Goal: Task Accomplishment & Management: Manage account settings

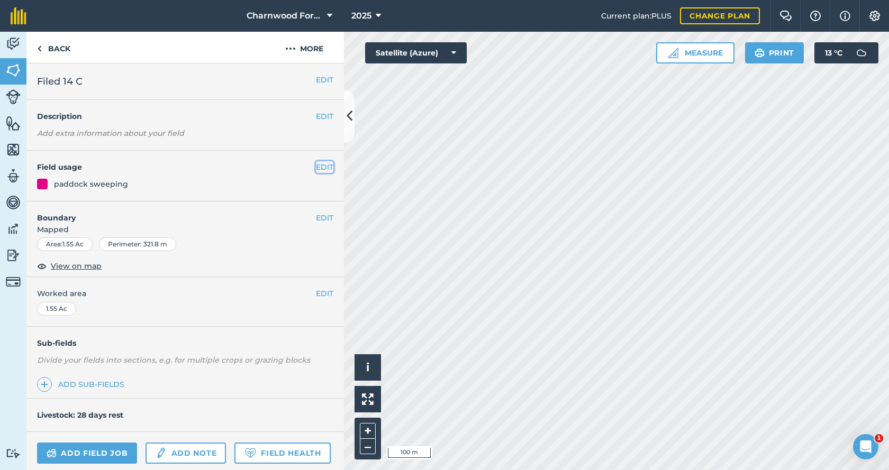
click at [317, 169] on button "EDIT" at bounding box center [324, 167] width 17 height 12
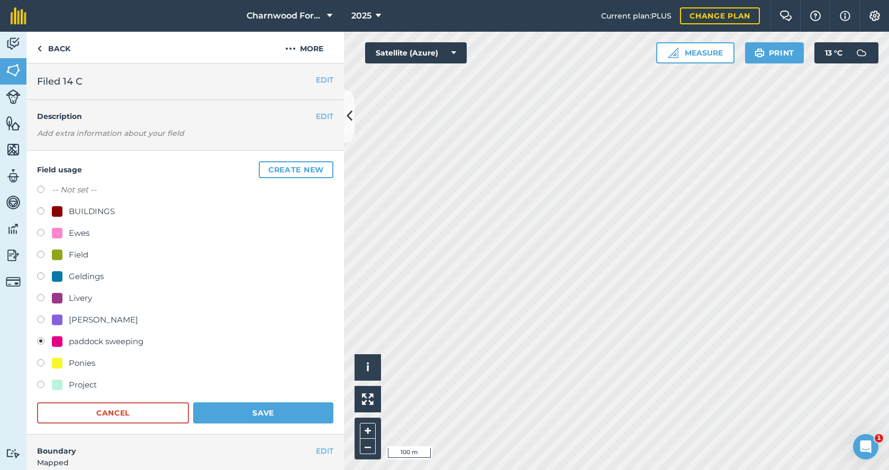
click at [42, 255] on label at bounding box center [44, 256] width 15 height 11
radio input "true"
radio input "false"
click at [243, 408] on button "Save" at bounding box center [263, 413] width 140 height 21
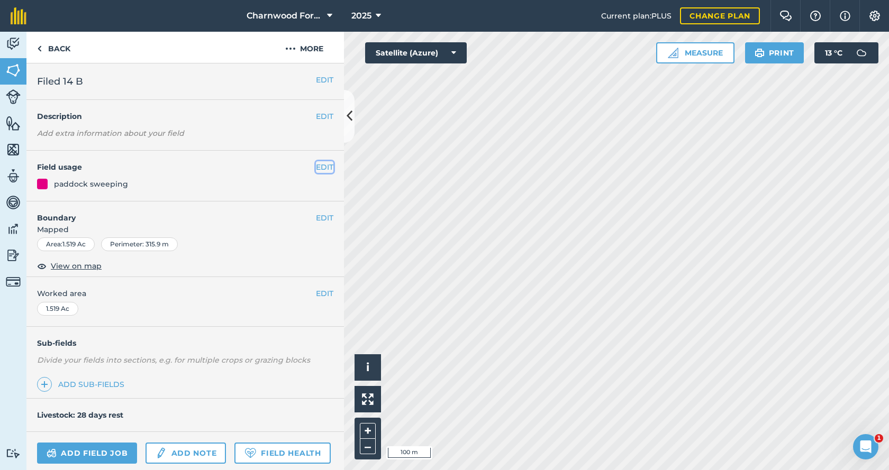
click at [318, 165] on button "EDIT" at bounding box center [324, 167] width 17 height 12
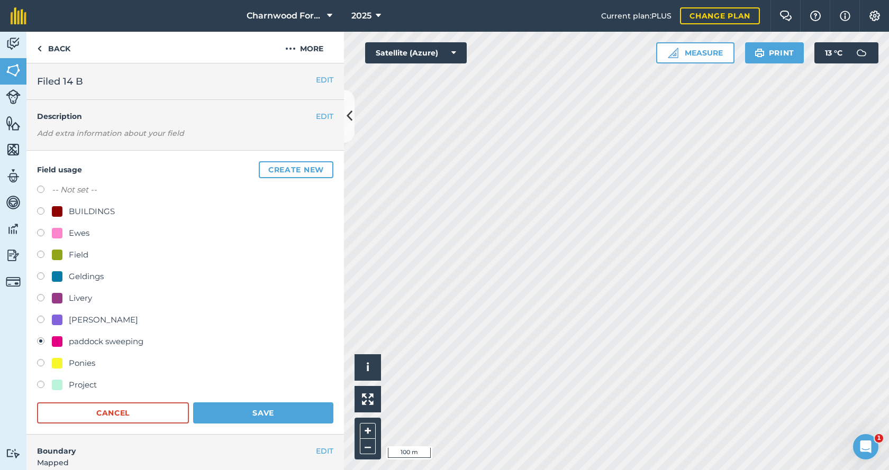
click at [41, 253] on label at bounding box center [44, 256] width 15 height 11
radio input "true"
radio input "false"
click at [281, 416] on button "Save" at bounding box center [263, 413] width 140 height 21
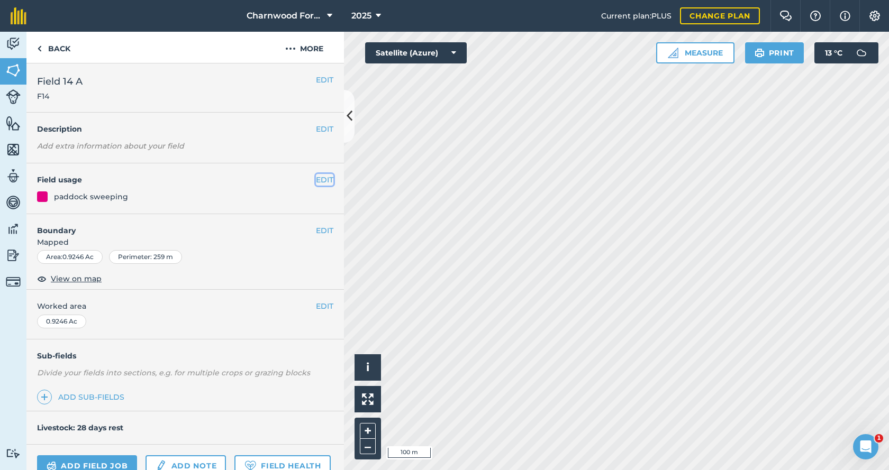
click at [324, 180] on button "EDIT" at bounding box center [324, 180] width 17 height 12
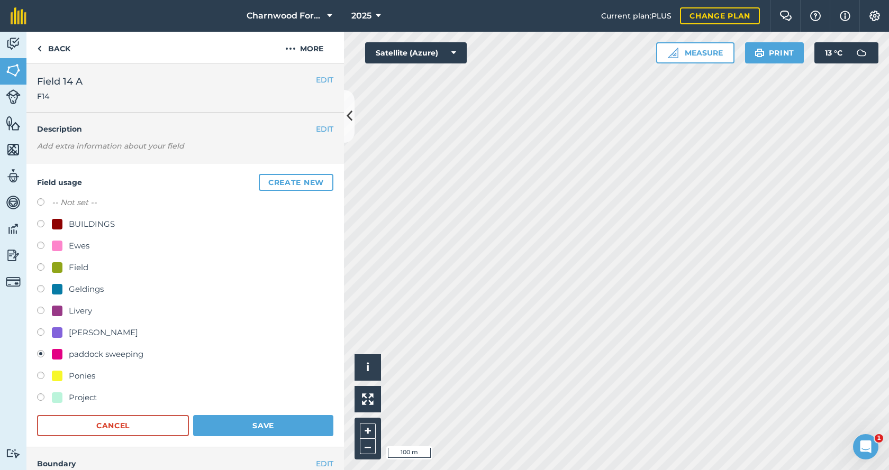
click at [44, 265] on label at bounding box center [44, 268] width 15 height 11
radio input "true"
radio input "false"
click at [289, 428] on button "Save" at bounding box center [263, 425] width 140 height 21
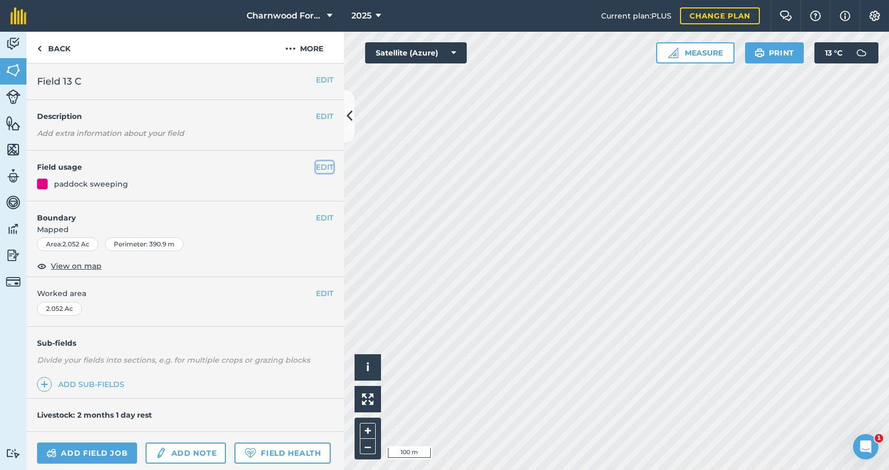
click at [318, 168] on button "EDIT" at bounding box center [324, 167] width 17 height 12
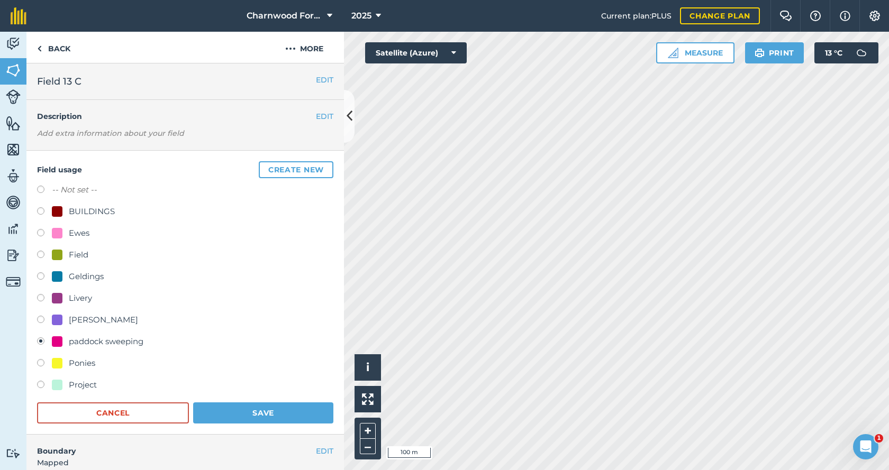
click at [43, 256] on label at bounding box center [44, 256] width 15 height 11
radio input "true"
radio input "false"
click at [302, 418] on button "Save" at bounding box center [263, 413] width 140 height 21
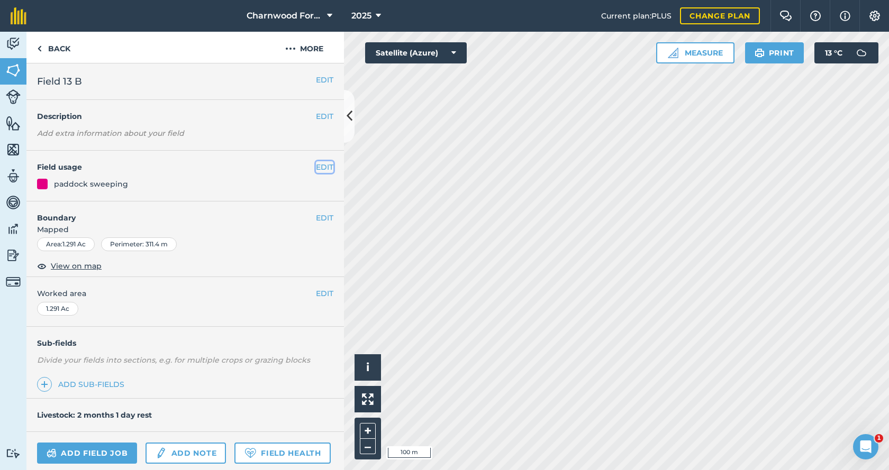
click at [323, 168] on button "EDIT" at bounding box center [324, 167] width 17 height 12
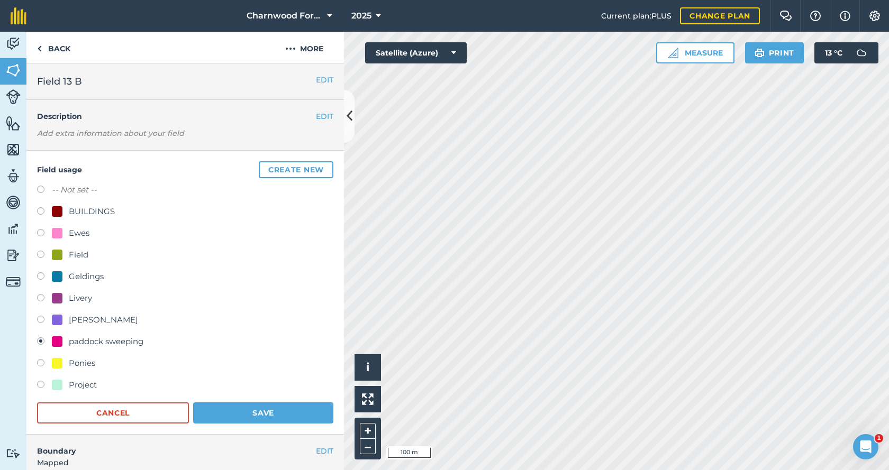
click at [48, 257] on label at bounding box center [44, 256] width 15 height 11
radio input "true"
radio input "false"
click at [288, 423] on button "Save" at bounding box center [263, 413] width 140 height 21
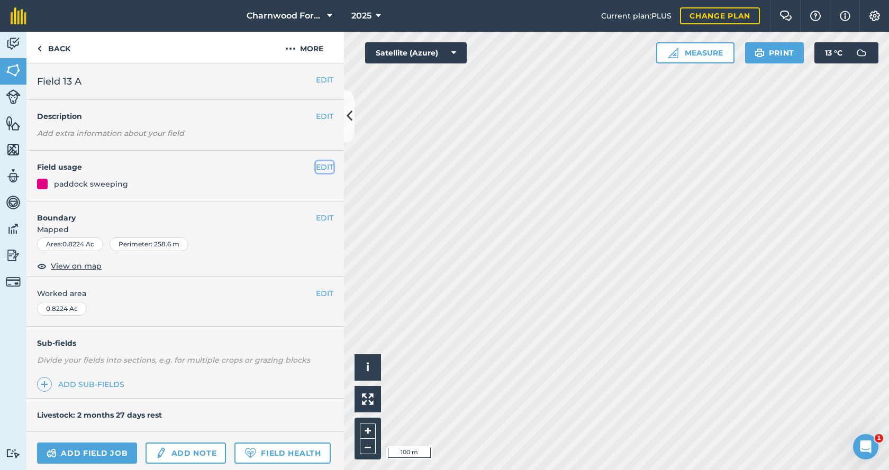
click at [318, 165] on button "EDIT" at bounding box center [324, 167] width 17 height 12
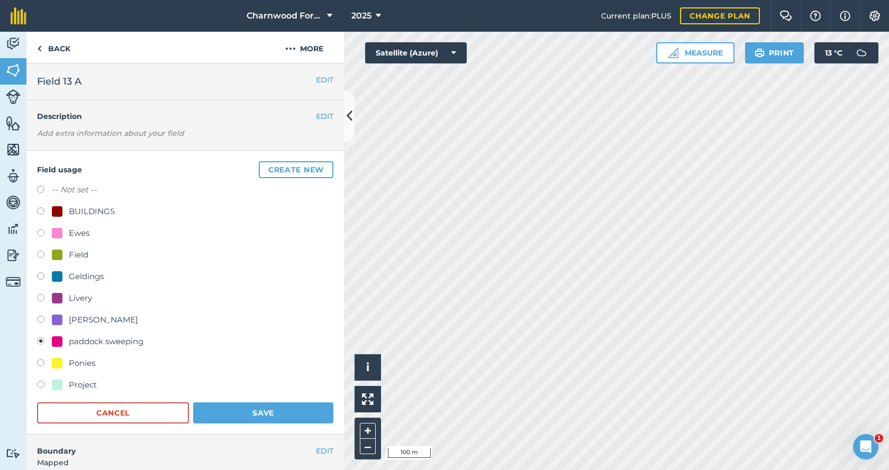
click at [44, 255] on label at bounding box center [44, 256] width 15 height 11
radio input "true"
radio input "false"
click at [278, 421] on button "Save" at bounding box center [263, 413] width 140 height 21
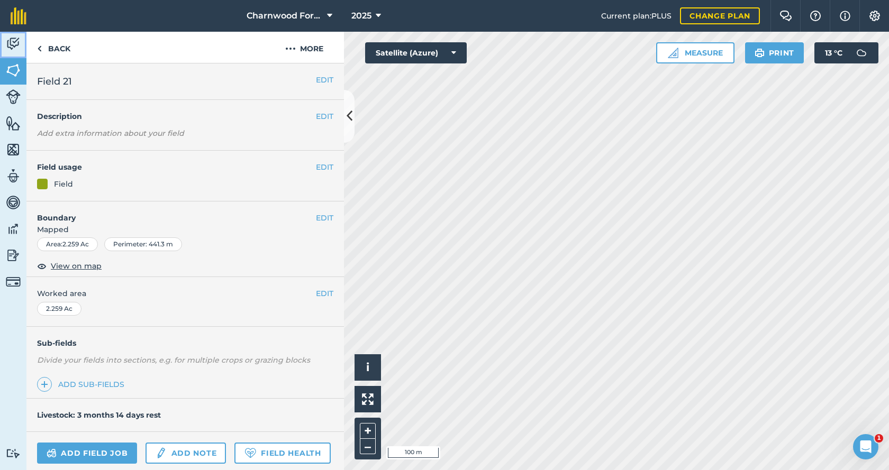
click at [13, 46] on img at bounding box center [13, 44] width 15 height 16
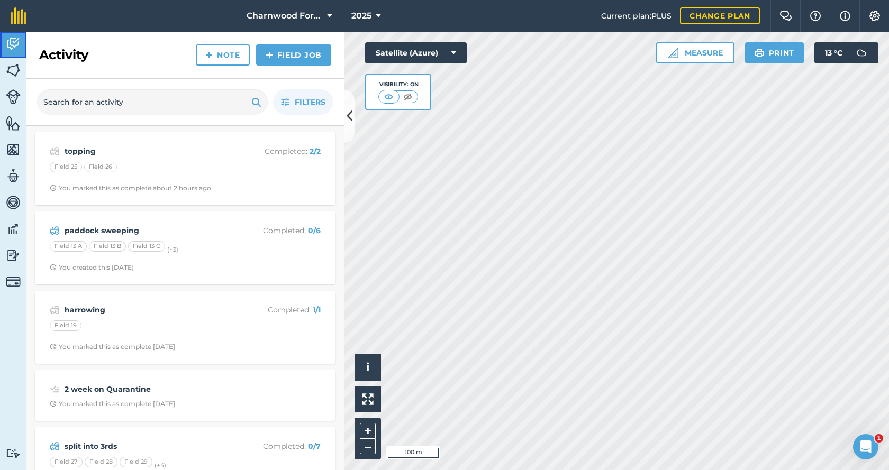
scroll to position [53, 0]
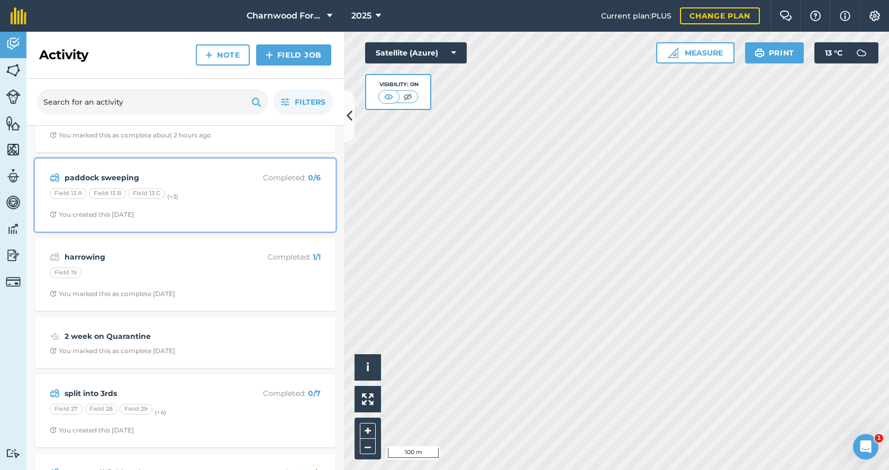
click at [317, 190] on div "paddock sweeping Completed : 0 / 6 Field 13 A Field 13 B Field 13 C (+ 3 ) You …" at bounding box center [185, 195] width 288 height 60
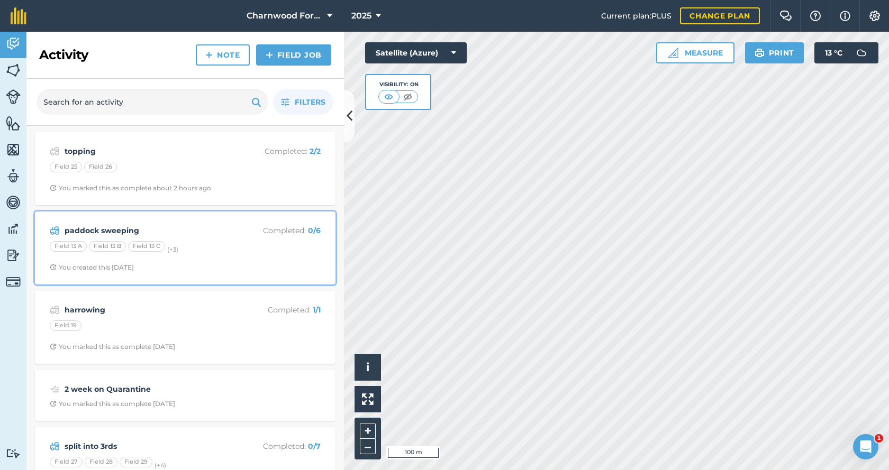
click at [247, 252] on div "Field 13 A Field 13 B Field 13 C (+ 3 )" at bounding box center [185, 248] width 271 height 14
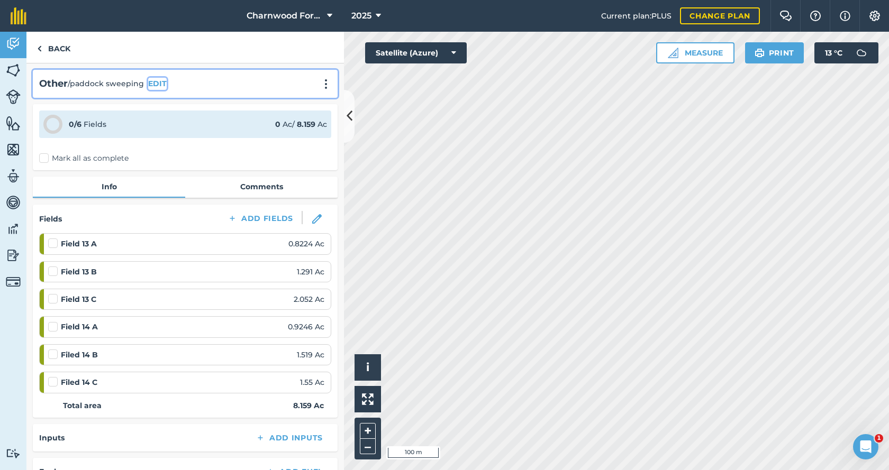
click at [158, 86] on button "EDIT" at bounding box center [157, 84] width 19 height 12
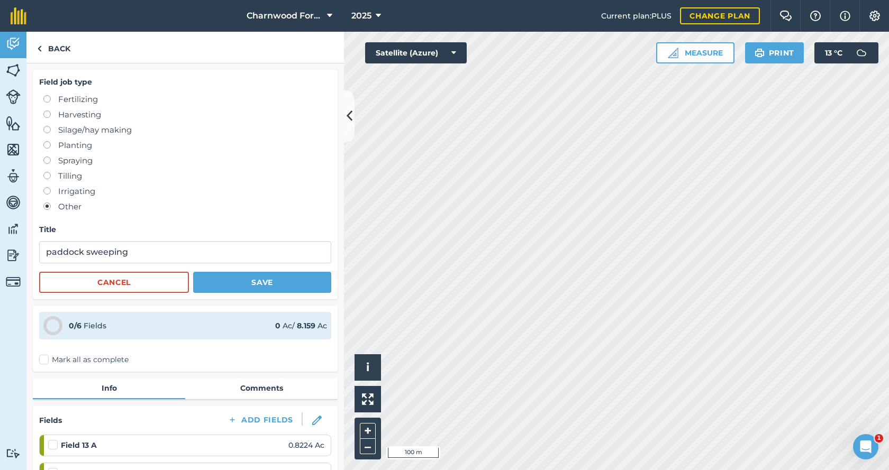
drag, startPoint x: 48, startPoint y: 207, endPoint x: 55, endPoint y: 209, distance: 7.9
click at [48, 203] on label at bounding box center [50, 203] width 15 height 0
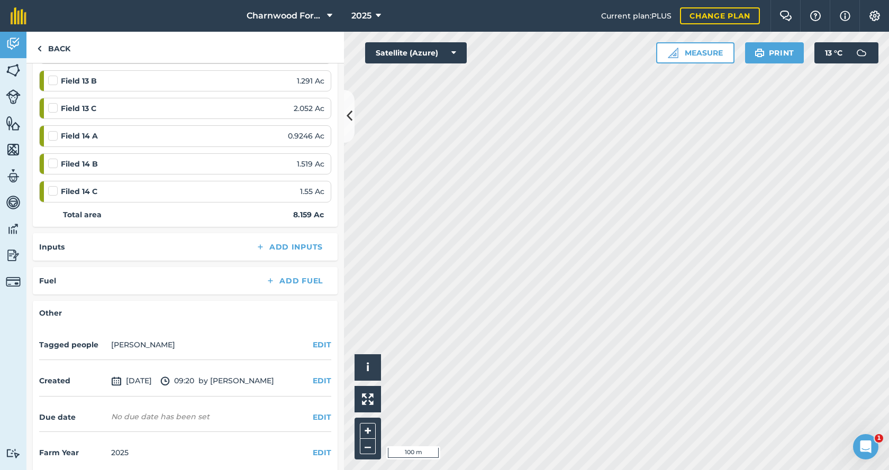
scroll to position [402, 0]
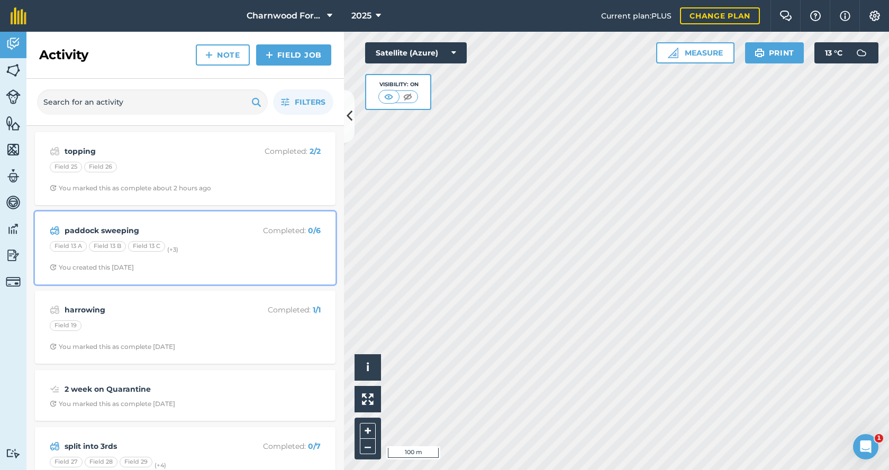
drag, startPoint x: 268, startPoint y: 239, endPoint x: 187, endPoint y: 248, distance: 81.0
click at [187, 248] on div "Field 13 A Field 13 B Field 13 C (+ 3 )" at bounding box center [185, 248] width 271 height 14
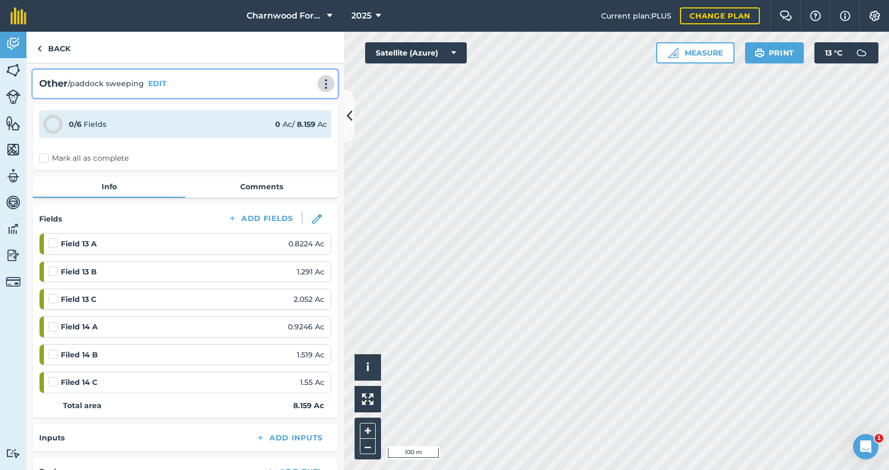
click at [322, 84] on img at bounding box center [326, 84] width 13 height 11
click at [296, 131] on link "Delete" at bounding box center [304, 132] width 68 height 21
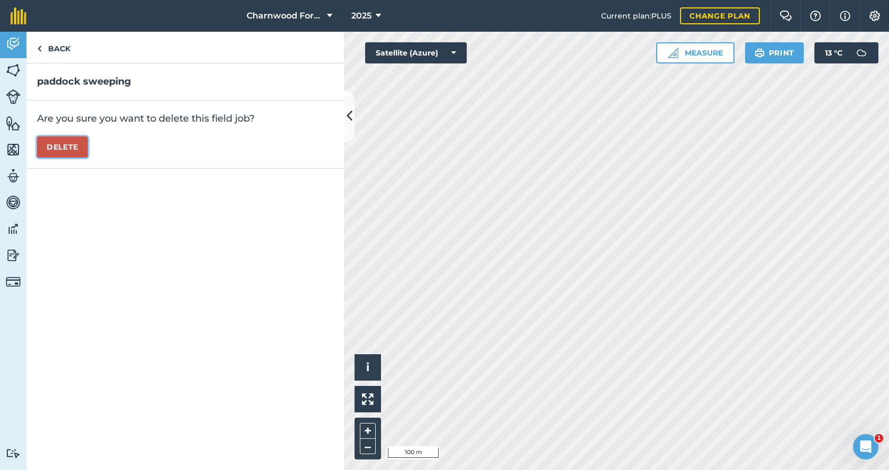
click at [67, 145] on button "Delete" at bounding box center [62, 146] width 51 height 21
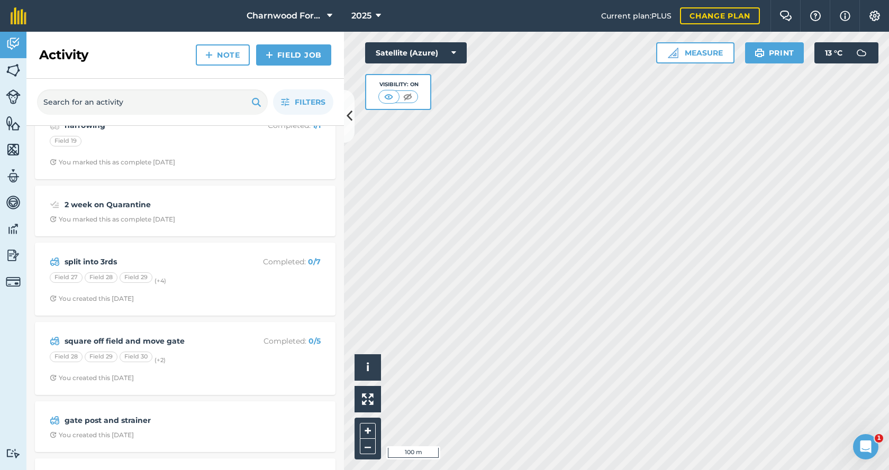
scroll to position [106, 0]
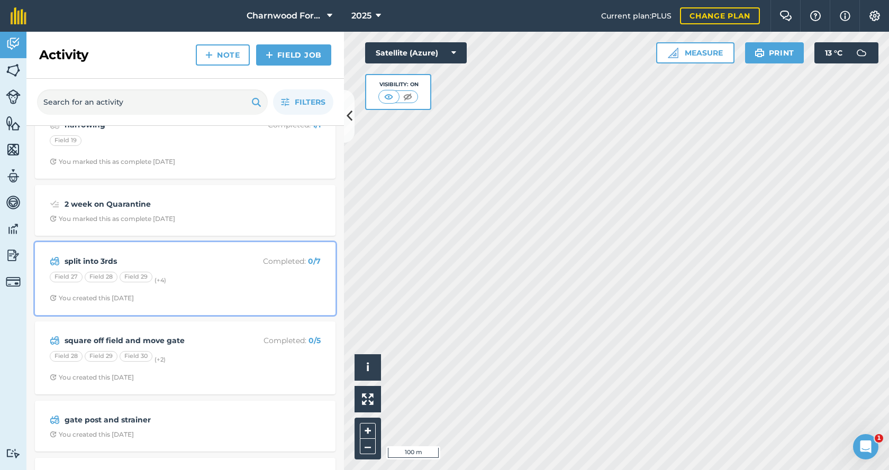
click at [238, 281] on div "Field 27 Field 28 Field 29 (+ 4 )" at bounding box center [185, 279] width 271 height 14
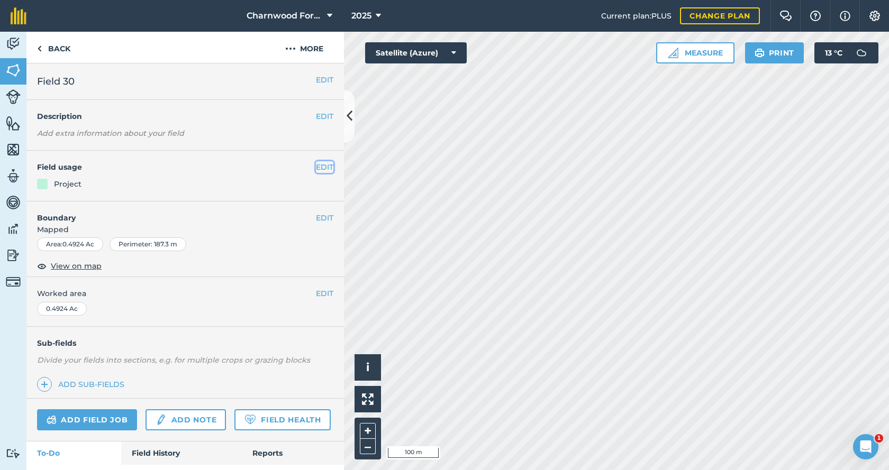
click at [316, 168] on button "EDIT" at bounding box center [324, 167] width 17 height 12
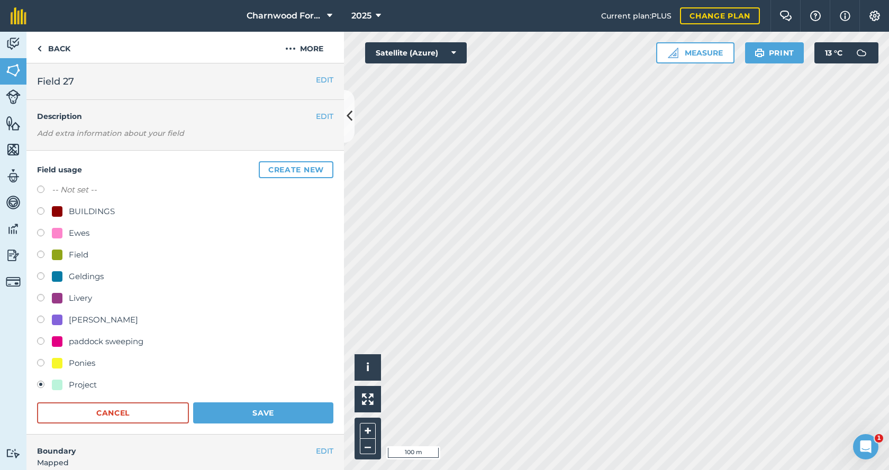
click at [41, 256] on label at bounding box center [44, 256] width 15 height 11
radio input "true"
radio input "false"
click at [279, 408] on button "Save" at bounding box center [263, 413] width 140 height 21
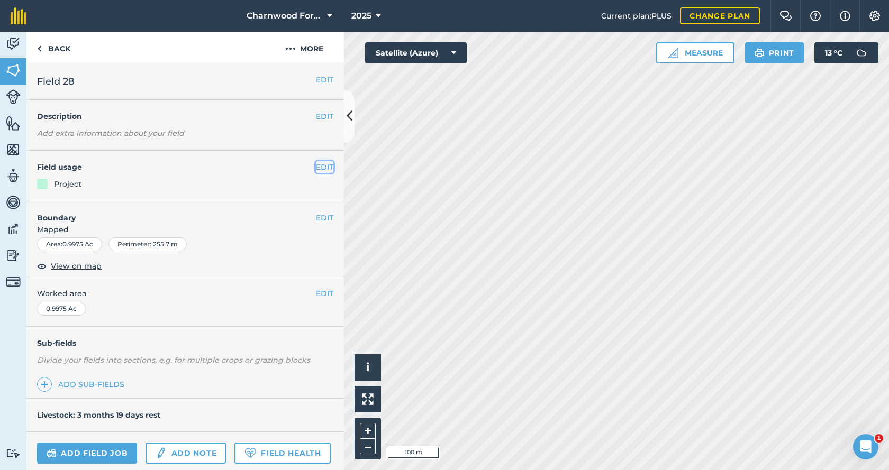
click at [316, 167] on button "EDIT" at bounding box center [324, 167] width 17 height 12
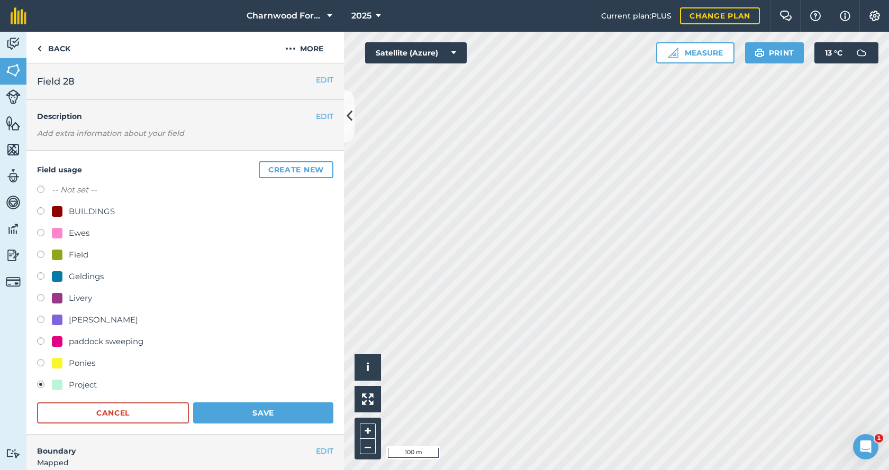
drag, startPoint x: 45, startPoint y: 254, endPoint x: 108, endPoint y: 277, distance: 66.6
click at [45, 254] on label at bounding box center [44, 256] width 15 height 11
radio input "true"
radio input "false"
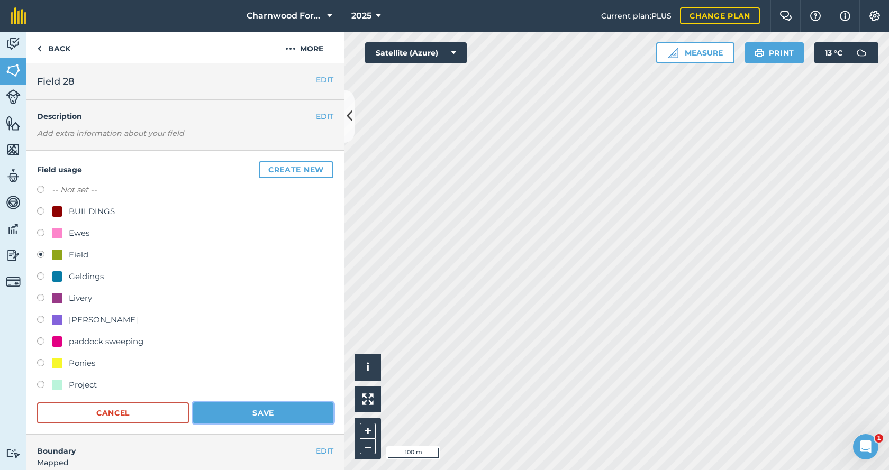
click at [253, 414] on button "Save" at bounding box center [263, 413] width 140 height 21
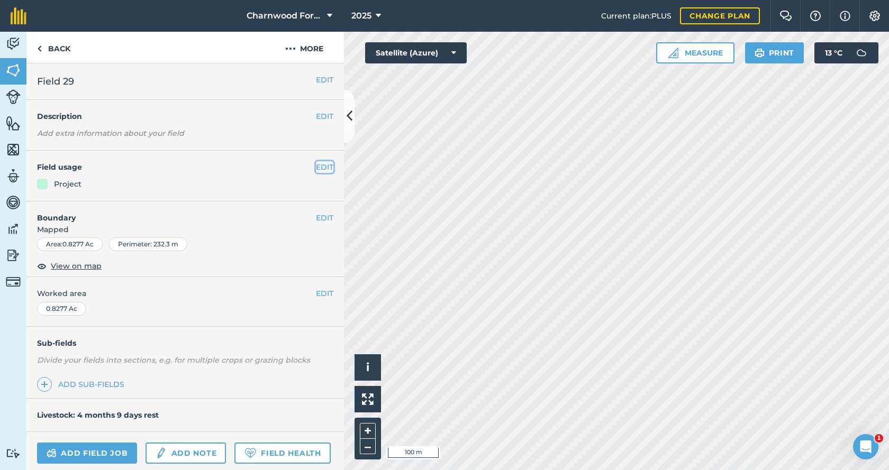
click at [316, 168] on button "EDIT" at bounding box center [324, 167] width 17 height 12
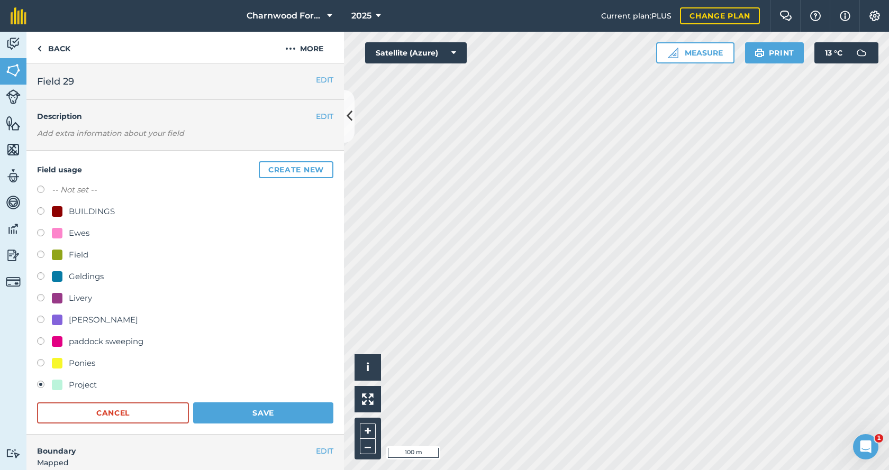
click at [43, 254] on label at bounding box center [44, 256] width 15 height 11
radio input "true"
radio input "false"
click at [253, 414] on button "Save" at bounding box center [263, 413] width 140 height 21
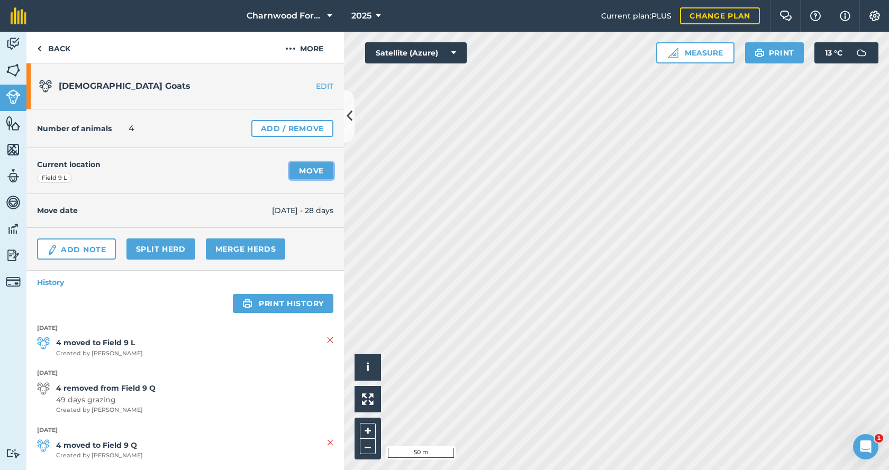
click at [303, 172] on link "Move" at bounding box center [311, 170] width 44 height 17
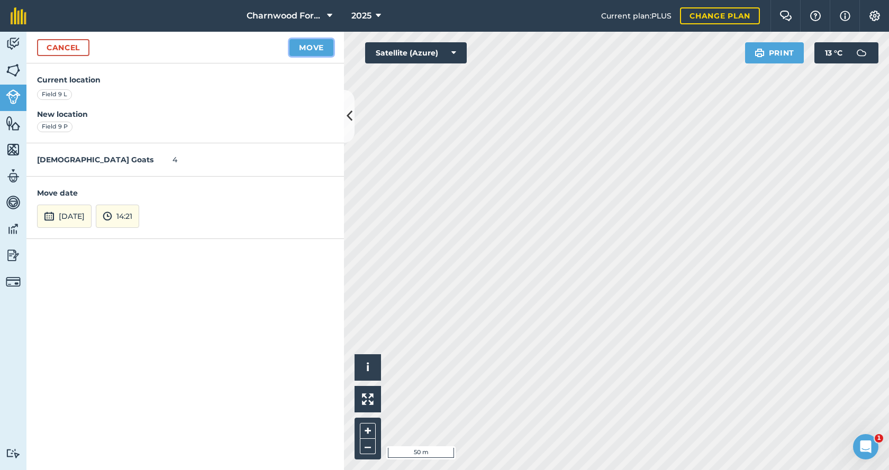
click at [328, 52] on button "Move" at bounding box center [311, 47] width 44 height 17
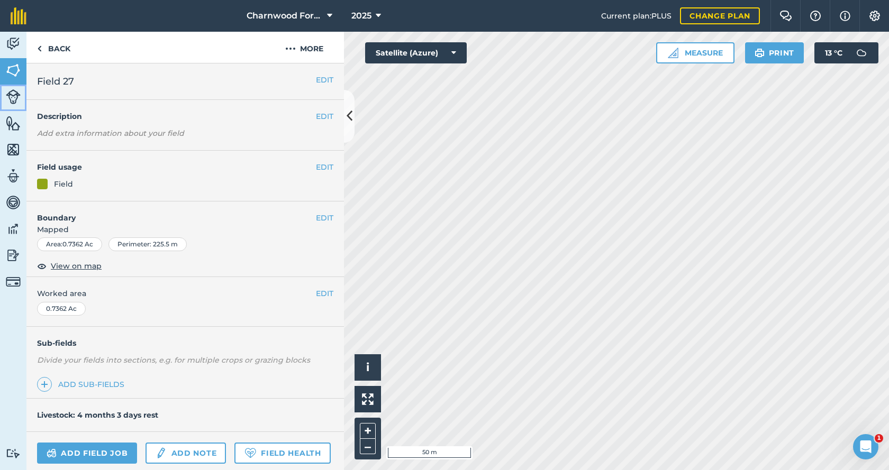
click at [17, 98] on img at bounding box center [13, 96] width 15 height 15
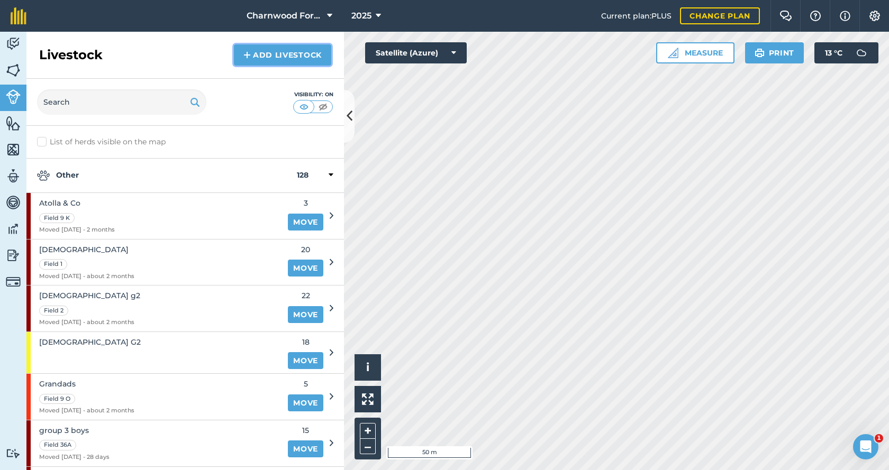
click at [273, 56] on link "Add Livestock" at bounding box center [282, 54] width 97 height 21
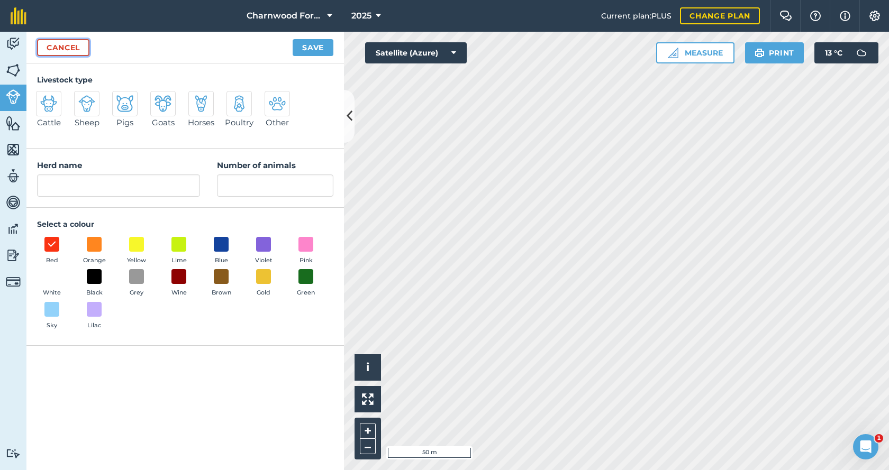
click at [48, 46] on link "Cancel" at bounding box center [63, 47] width 52 height 17
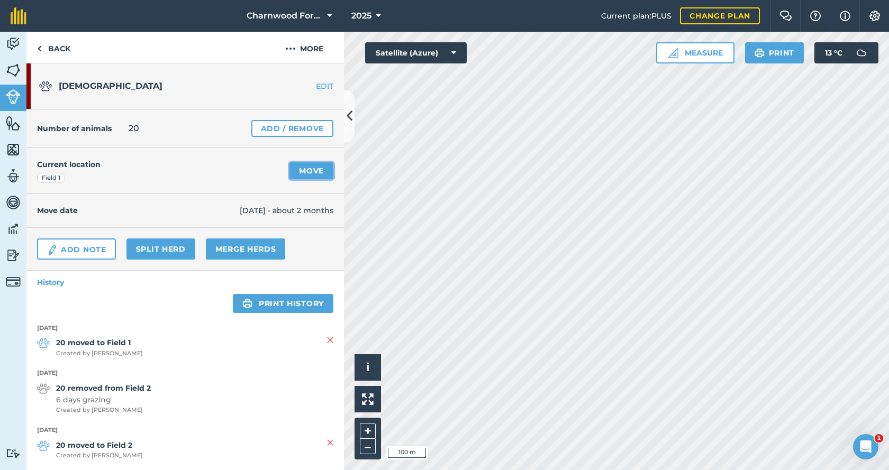
click at [311, 168] on link "Move" at bounding box center [311, 170] width 44 height 17
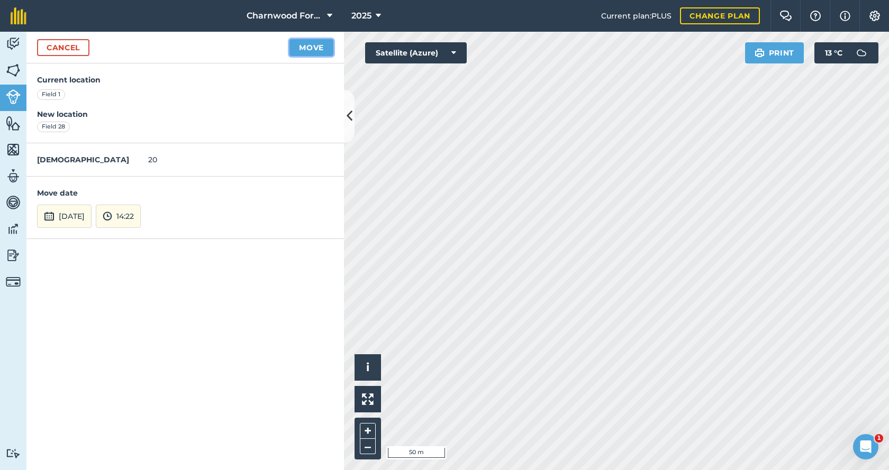
click at [315, 50] on button "Move" at bounding box center [311, 47] width 44 height 17
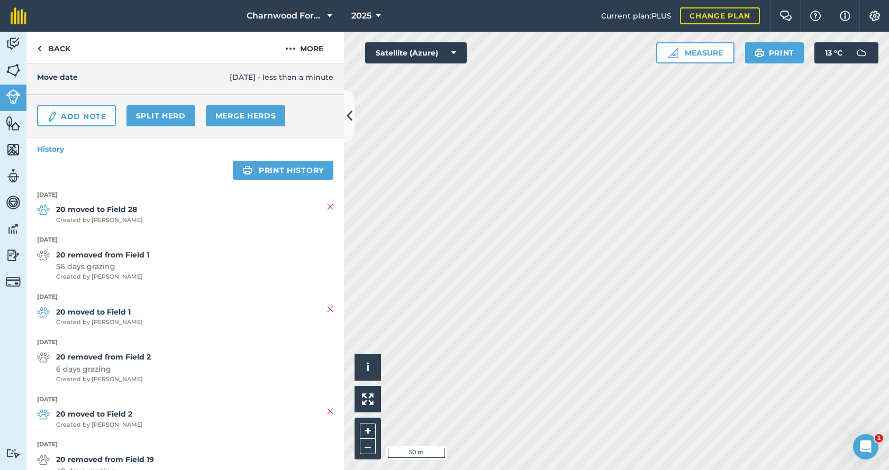
scroll to position [159, 0]
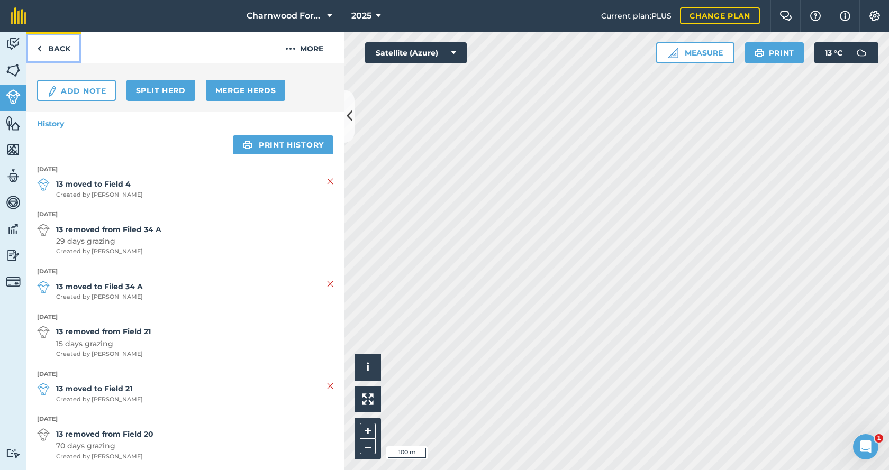
click at [62, 53] on link "Back" at bounding box center [53, 47] width 54 height 31
click at [55, 46] on link "Back" at bounding box center [53, 47] width 54 height 31
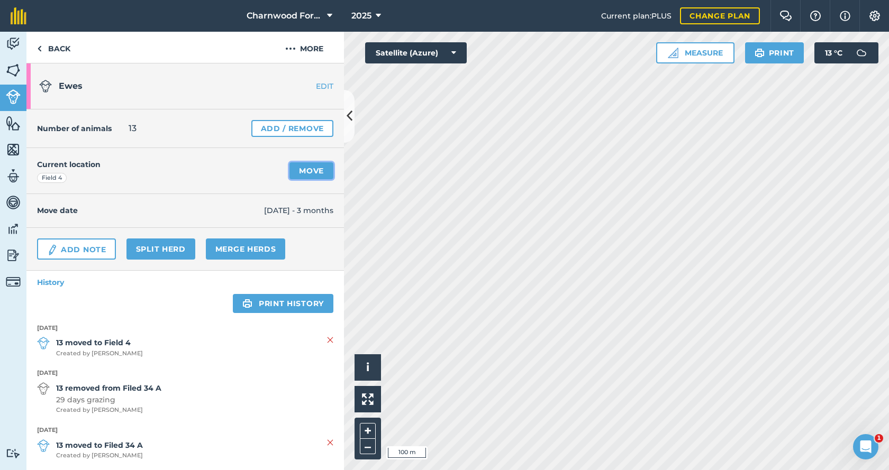
click at [299, 171] on link "Move" at bounding box center [311, 170] width 44 height 17
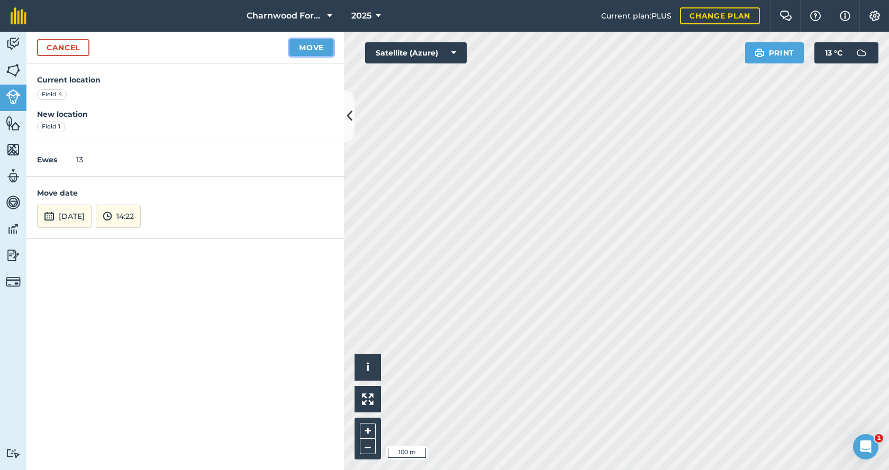
click at [315, 50] on button "Move" at bounding box center [311, 47] width 44 height 17
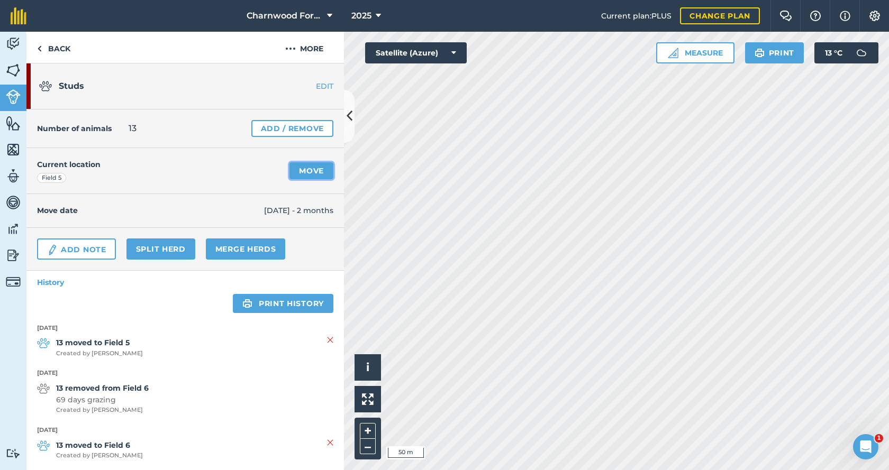
click at [309, 170] on link "Move" at bounding box center [311, 170] width 44 height 17
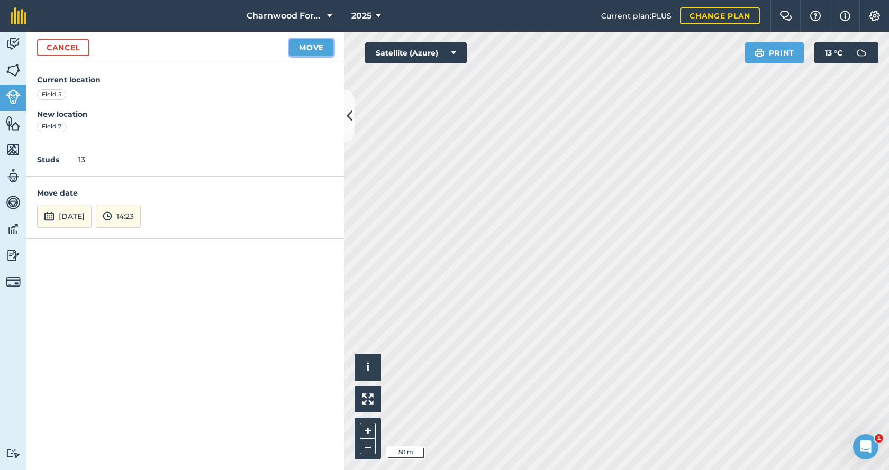
click at [325, 44] on button "Move" at bounding box center [311, 47] width 44 height 17
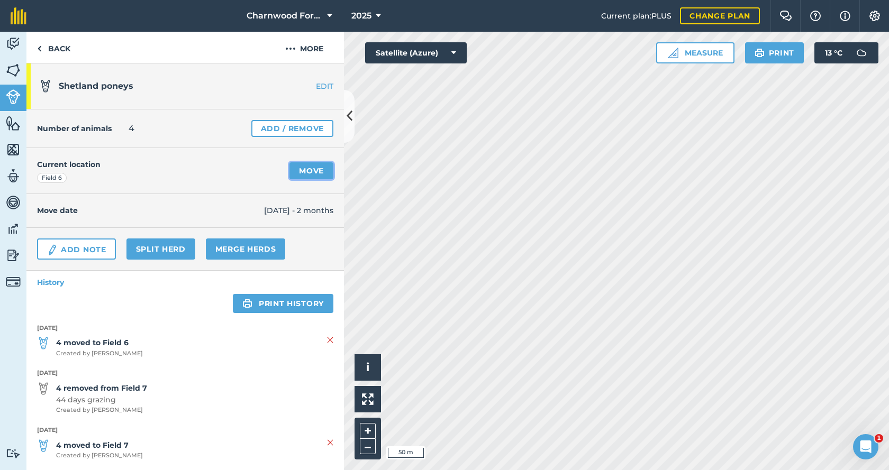
click at [312, 170] on link "Move" at bounding box center [311, 170] width 44 height 17
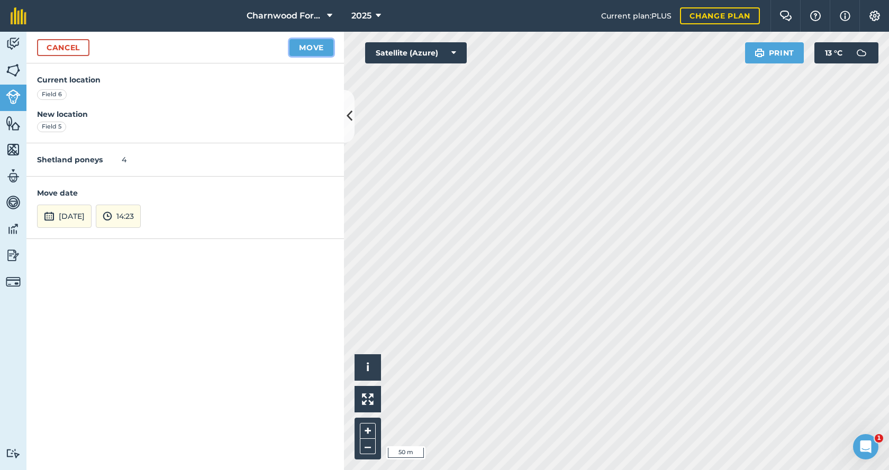
click at [316, 46] on button "Move" at bounding box center [311, 47] width 44 height 17
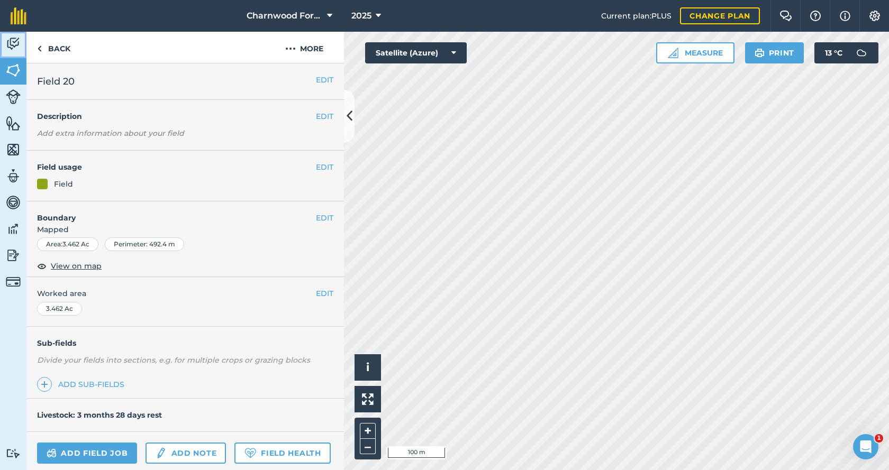
click at [16, 46] on img at bounding box center [13, 44] width 15 height 16
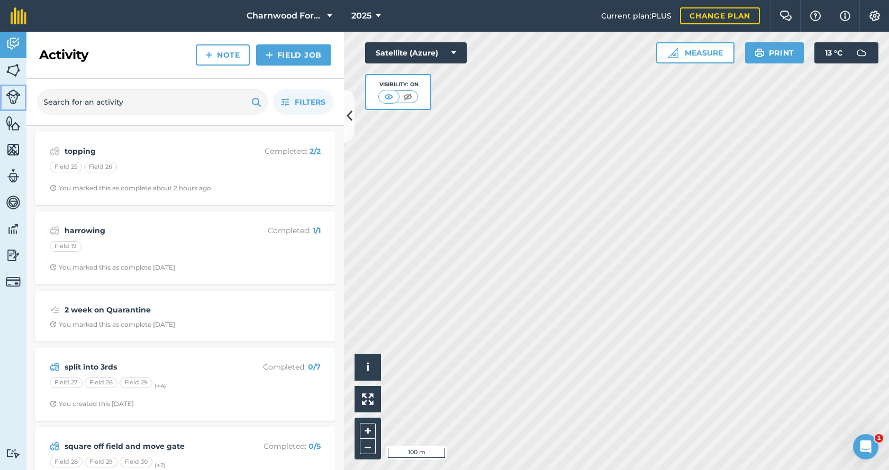
click at [16, 92] on img at bounding box center [13, 96] width 15 height 15
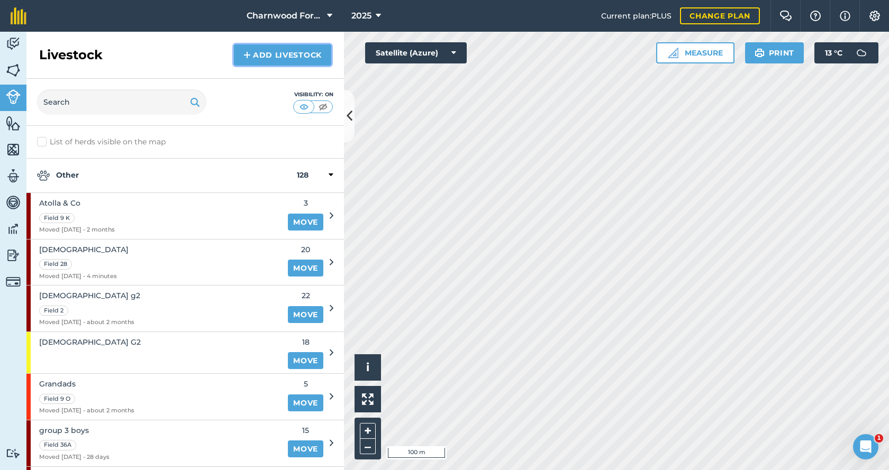
click at [267, 57] on link "Add Livestock" at bounding box center [282, 54] width 97 height 21
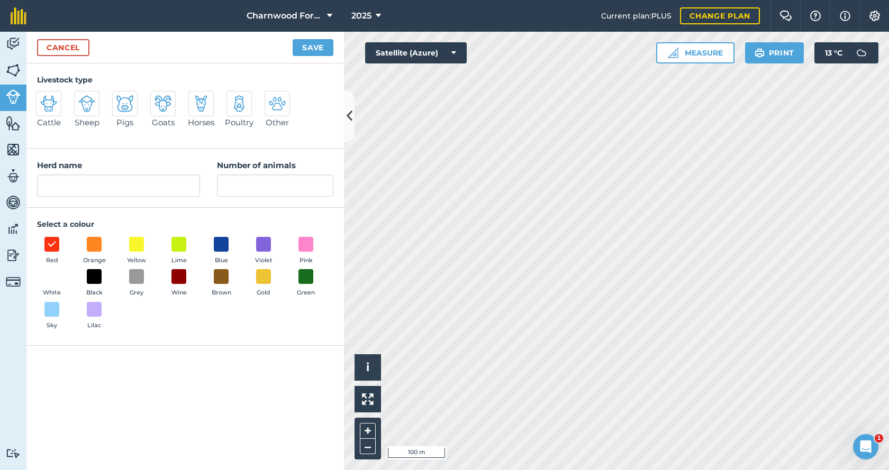
click at [277, 105] on img at bounding box center [277, 103] width 17 height 17
click at [272, 98] on input "Other" at bounding box center [269, 94] width 7 height 7
radio input "true"
click at [135, 188] on input "Other" at bounding box center [118, 186] width 163 height 22
type input "O"
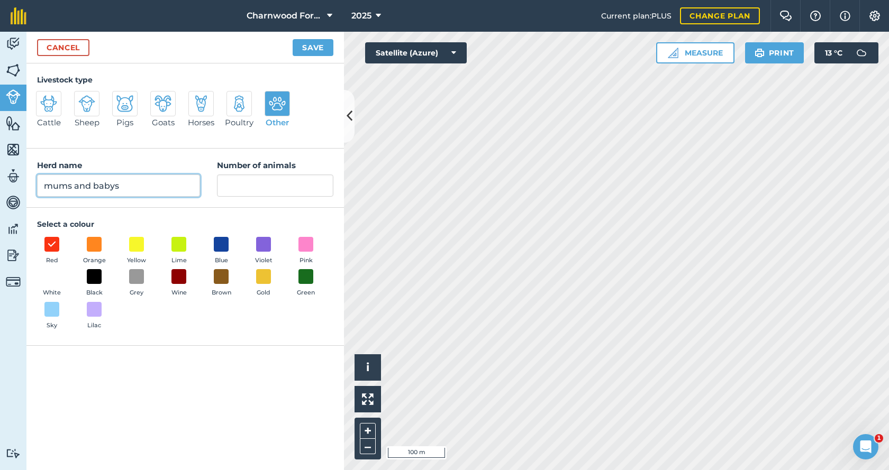
type input "mums and babys"
click at [231, 188] on input "Number of animals" at bounding box center [275, 186] width 116 height 22
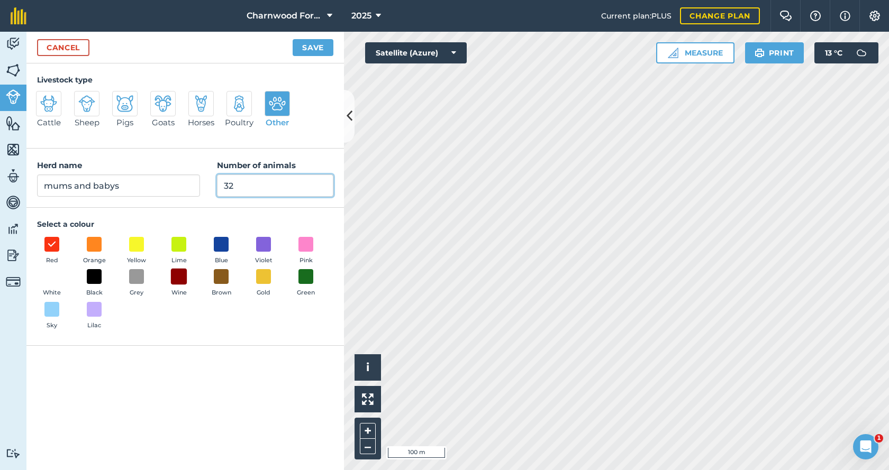
type input "32"
click at [180, 279] on span at bounding box center [179, 277] width 16 height 16
click at [317, 47] on button "Save" at bounding box center [313, 47] width 41 height 17
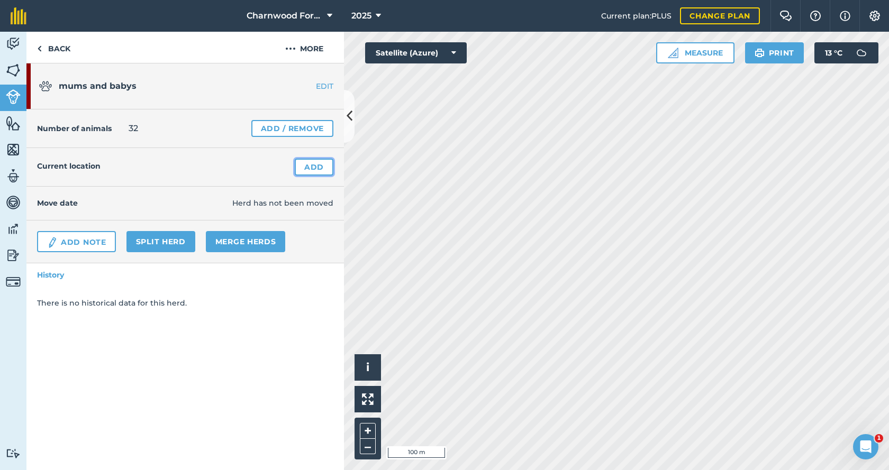
click at [313, 171] on link "Add" at bounding box center [314, 167] width 39 height 17
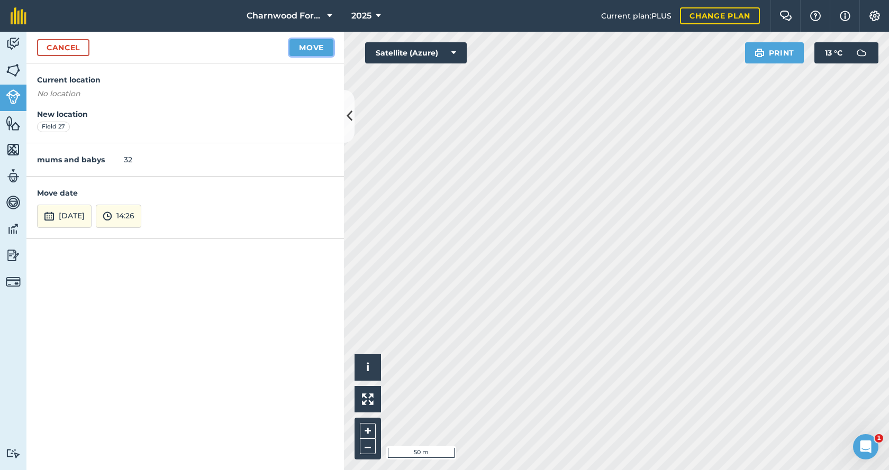
click at [315, 42] on button "Move" at bounding box center [311, 47] width 44 height 17
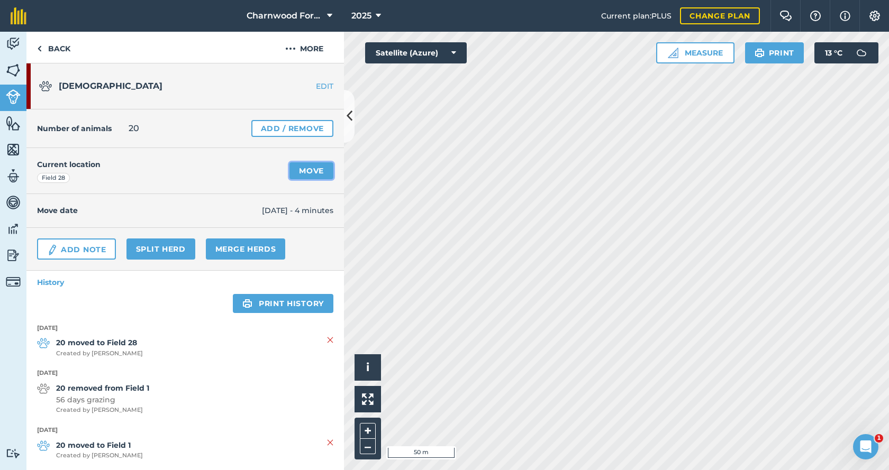
click at [304, 172] on link "Move" at bounding box center [311, 170] width 44 height 17
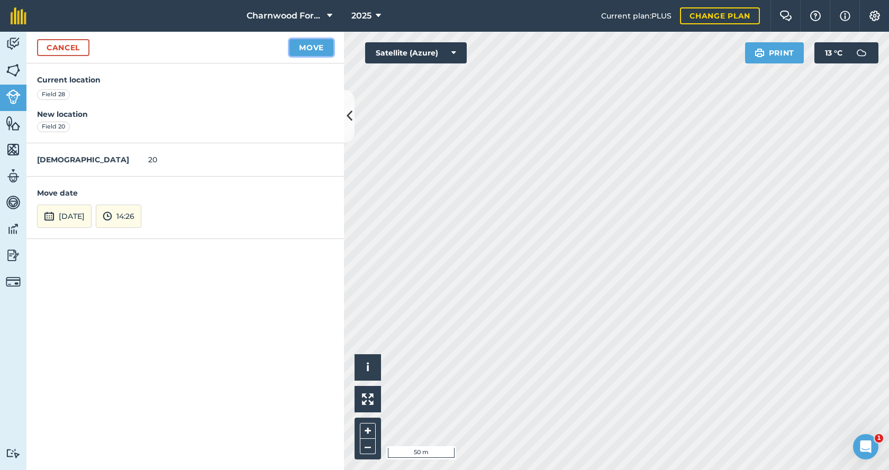
click at [309, 49] on button "Move" at bounding box center [311, 47] width 44 height 17
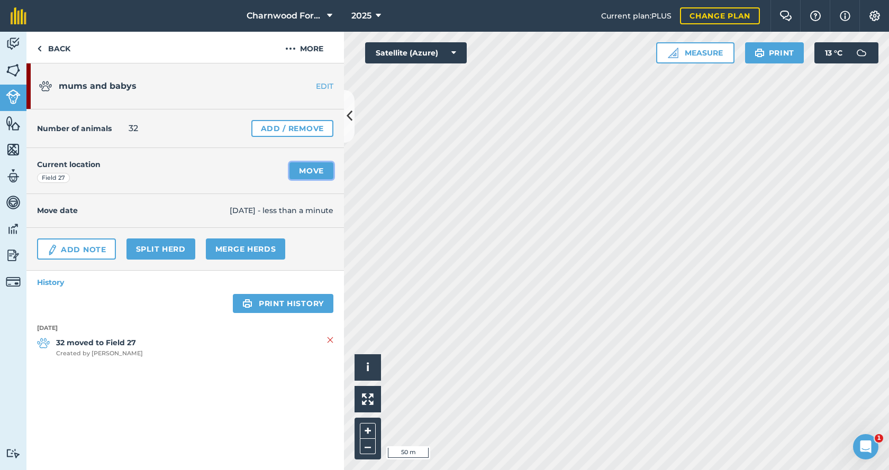
click at [308, 166] on link "Move" at bounding box center [311, 170] width 44 height 17
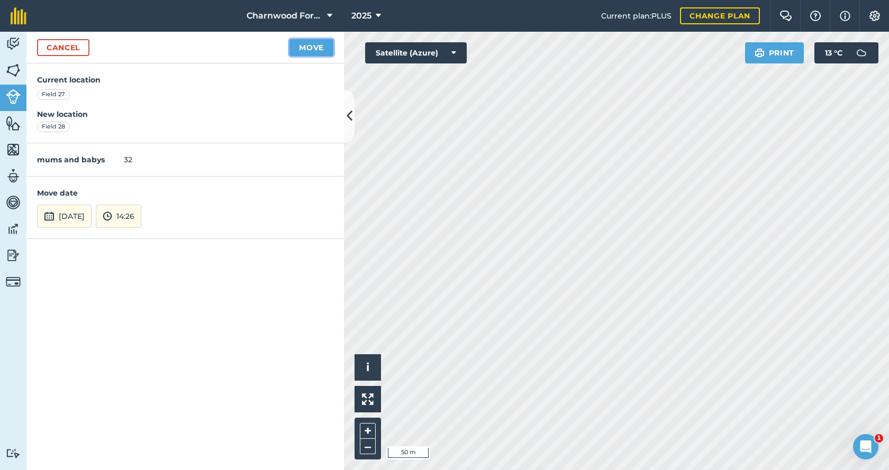
click at [305, 47] on button "Move" at bounding box center [311, 47] width 44 height 17
